Goal: Information Seeking & Learning: Learn about a topic

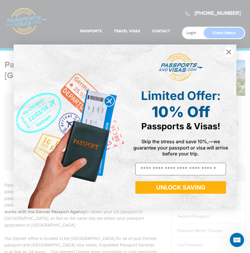
click at [228, 52] on circle "Close dialog" at bounding box center [229, 52] width 10 height 10
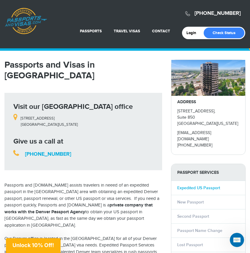
click at [185, 187] on link "Expedited US Passport" at bounding box center [198, 188] width 43 height 5
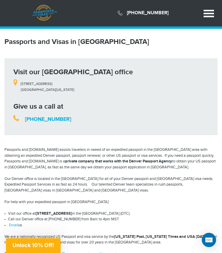
click at [44, 13] on link "Passports & Visas.com" at bounding box center [44, 14] width 25 height 19
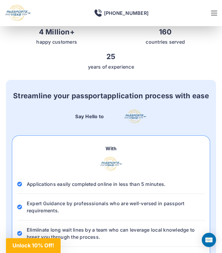
scroll to position [252, 0]
